Goal: Task Accomplishment & Management: Use online tool/utility

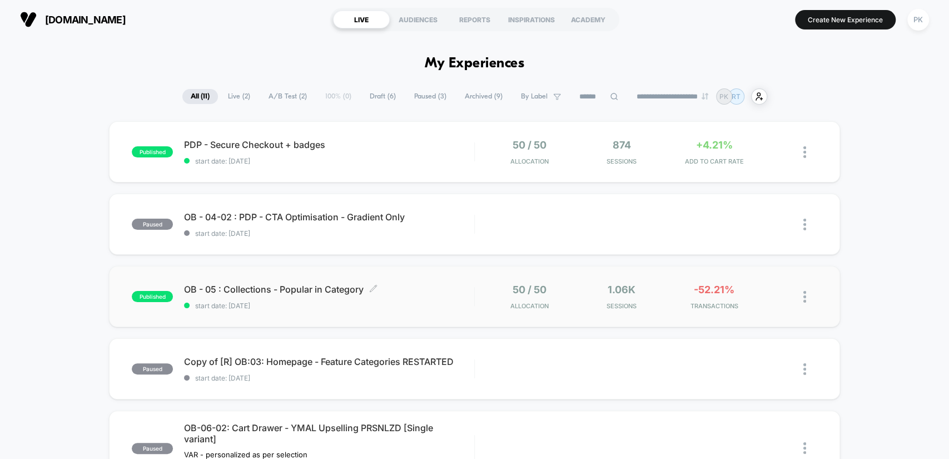
click at [420, 292] on span "OB - 05 : Collections - Popular in Category Click to edit experience details" at bounding box center [329, 289] width 290 height 11
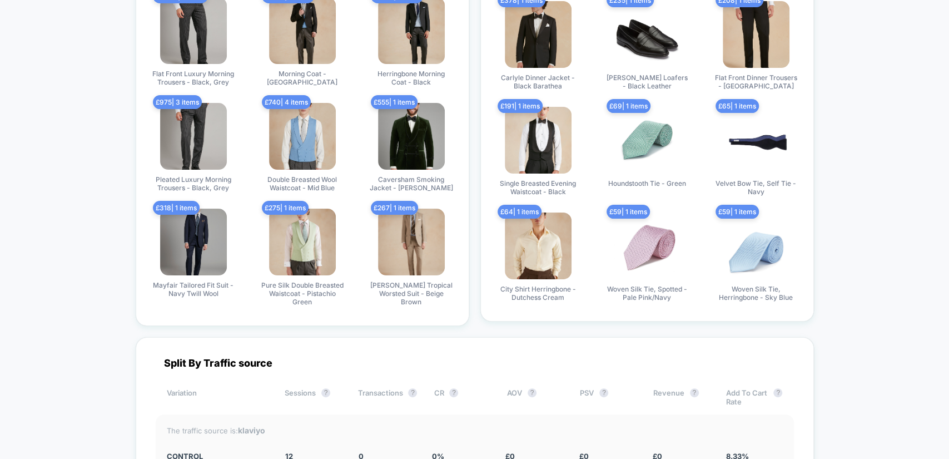
scroll to position [3725, 0]
